Goal: Transaction & Acquisition: Book appointment/travel/reservation

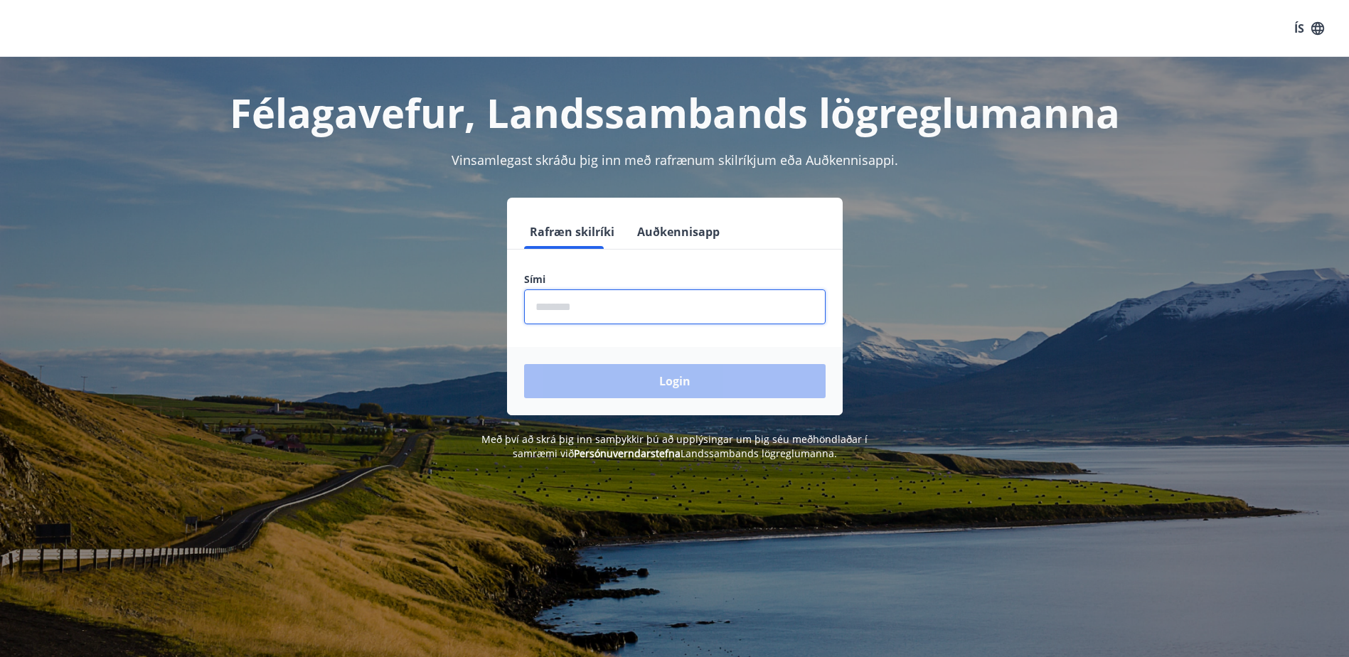
click at [610, 298] on input "phone" at bounding box center [674, 306] width 301 height 35
type input "********"
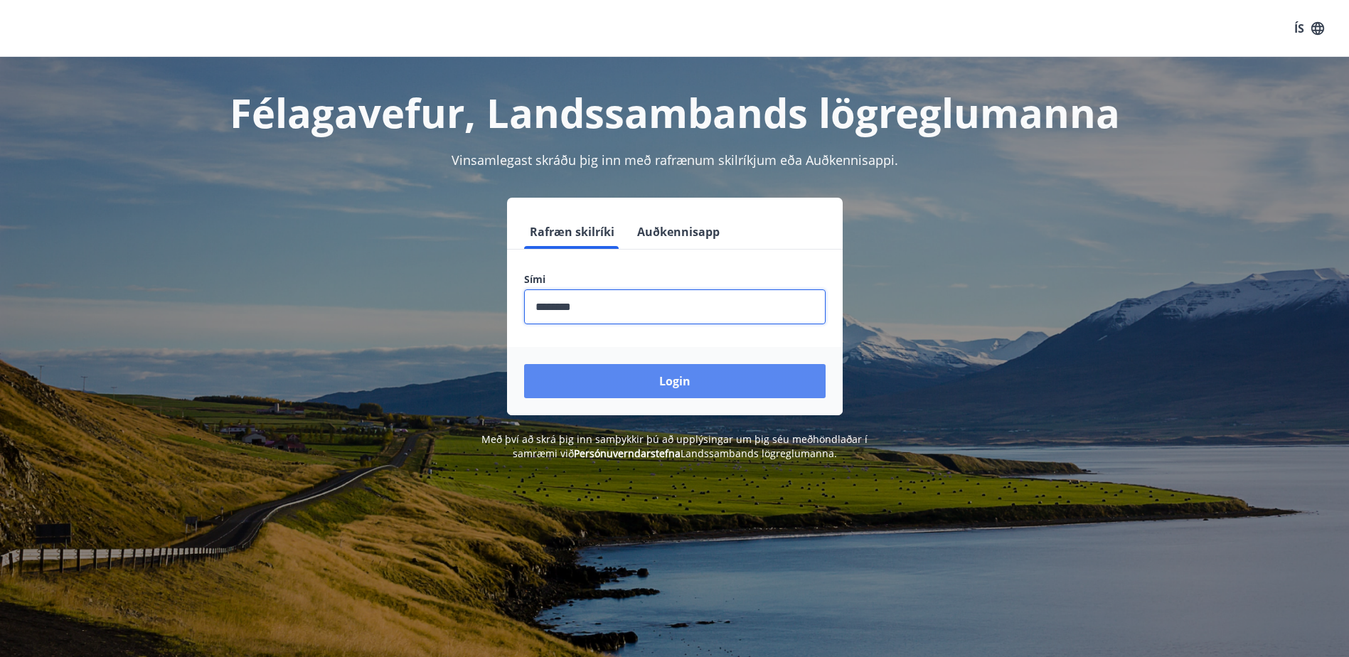
click at [671, 395] on button "Login" at bounding box center [674, 381] width 301 height 34
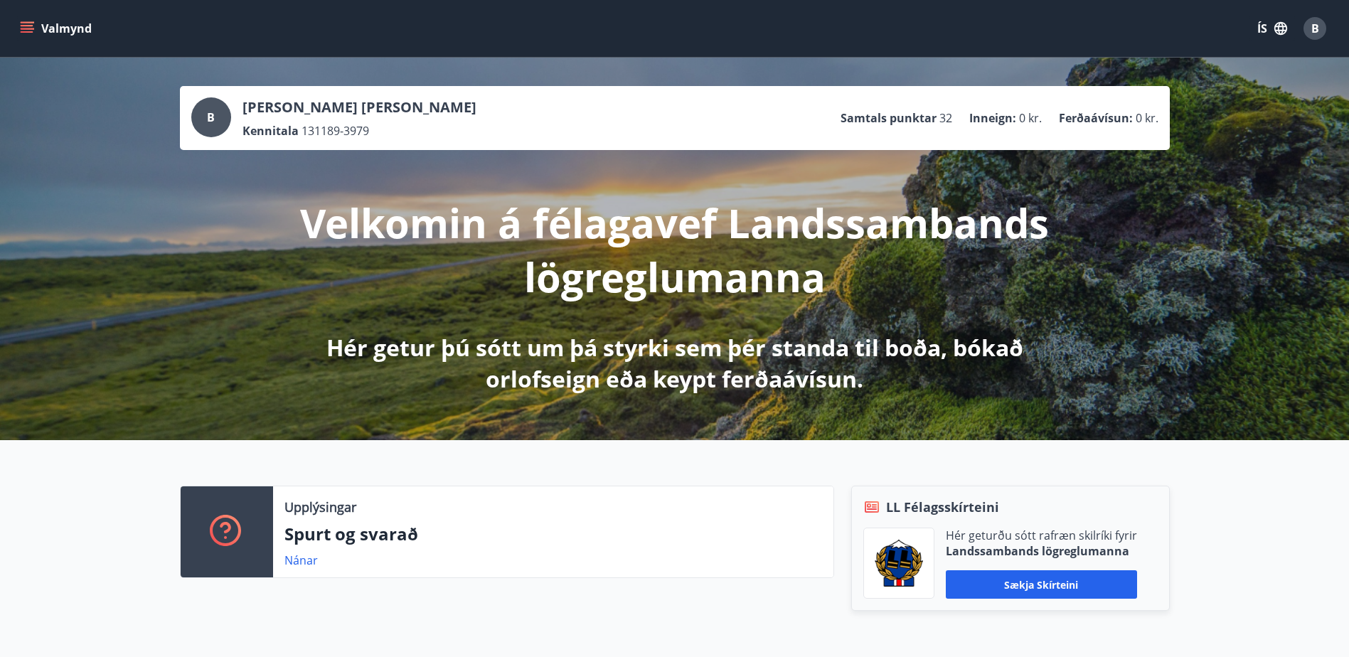
click at [18, 22] on button "Valmynd" at bounding box center [57, 29] width 80 height 26
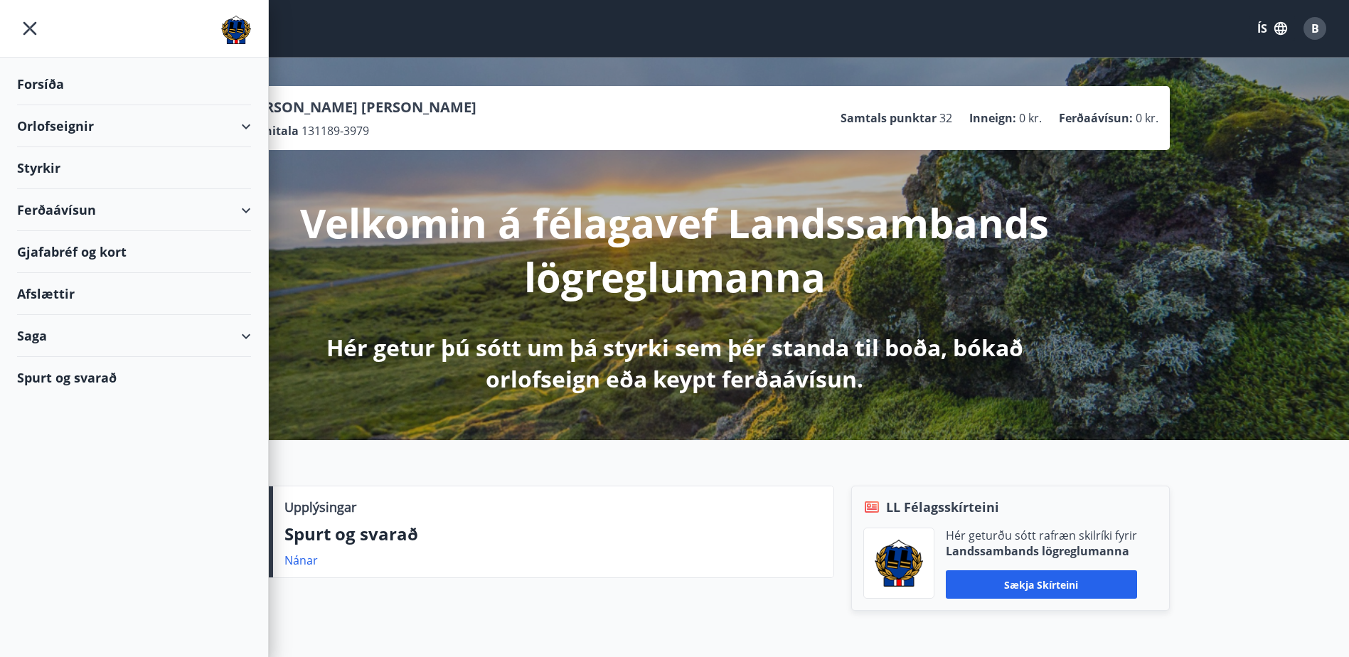
click at [63, 119] on div "Orlofseignir" at bounding box center [134, 126] width 234 height 42
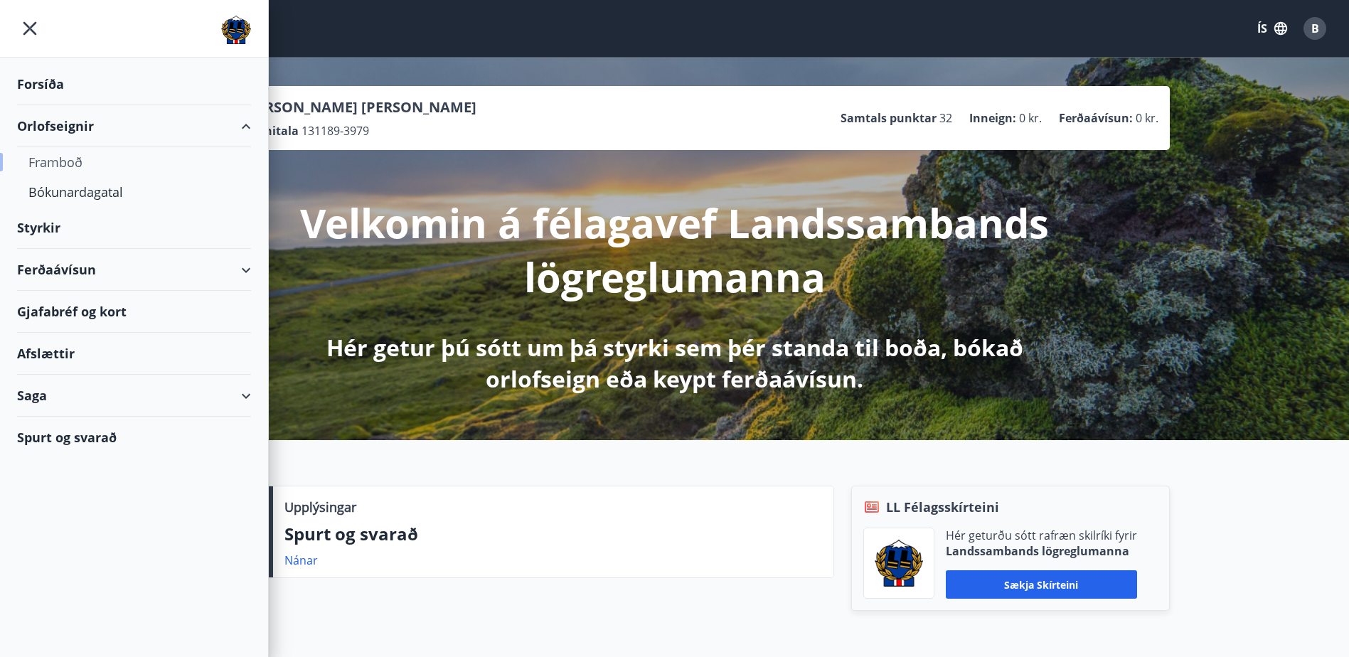
click at [61, 160] on div "Framboð" at bounding box center [133, 162] width 211 height 30
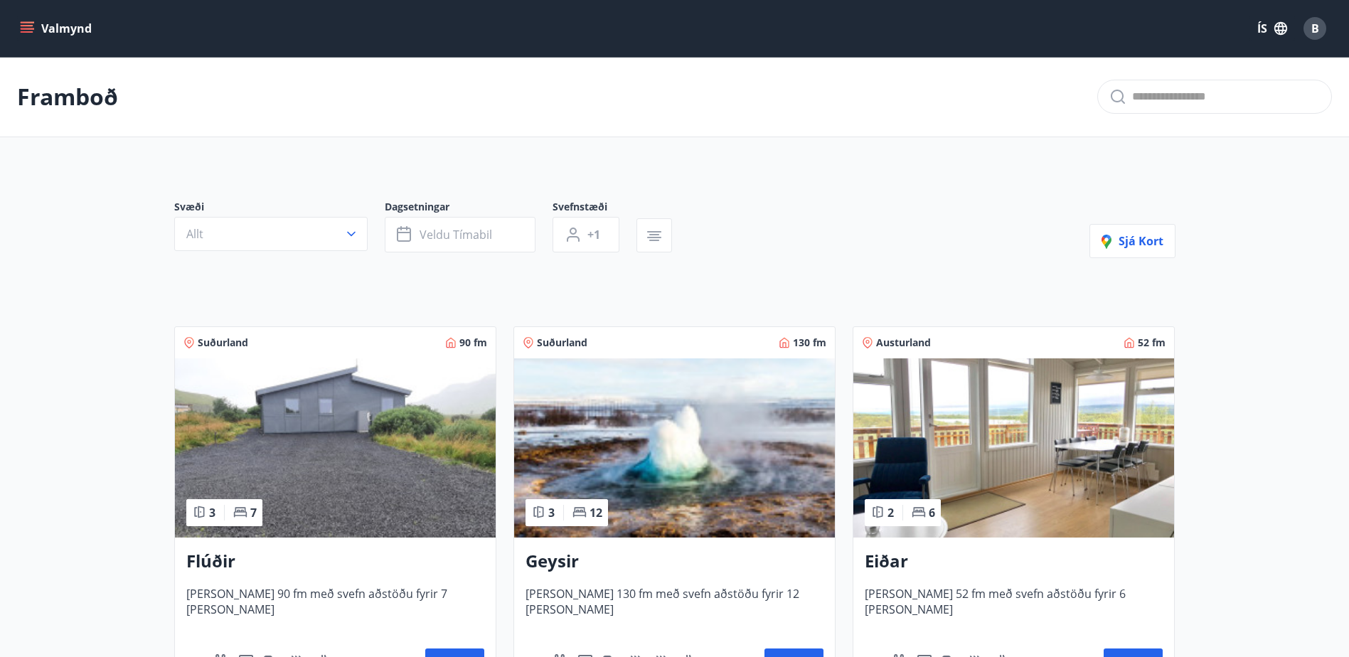
click at [38, 27] on button "Valmynd" at bounding box center [57, 29] width 80 height 26
click at [975, 232] on div "Svæði Allt Dagsetningar Veldu tímabil Svefnstæði +1 Sjá kort" at bounding box center [674, 229] width 1001 height 58
